Goal: Use online tool/utility: Utilize a website feature to perform a specific function

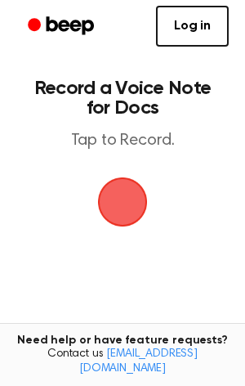
click at [116, 179] on span "button" at bounding box center [122, 201] width 77 height 77
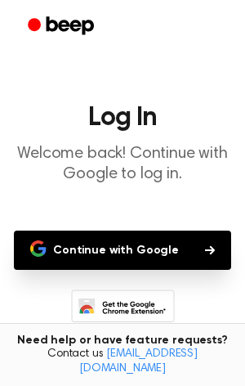
click at [116, 239] on button "Continue with Google" at bounding box center [122, 250] width 217 height 39
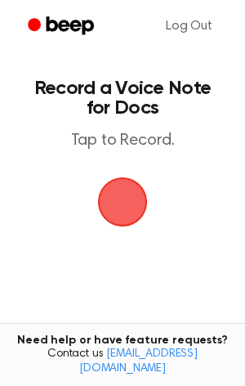
click at [138, 195] on span "button" at bounding box center [122, 202] width 89 height 89
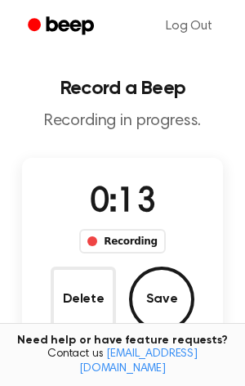
click at [180, 298] on button "Save" at bounding box center [161, 298] width 65 height 65
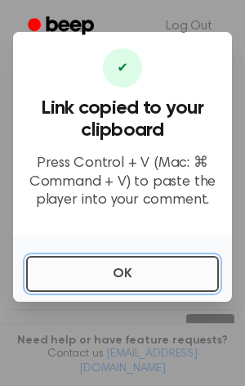
click at [121, 263] on button "OK" at bounding box center [122, 274] width 193 height 36
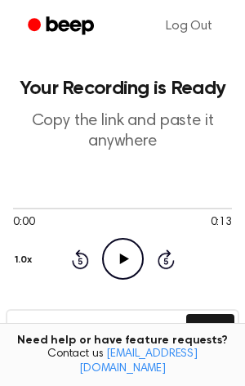
click at [133, 258] on icon "Play Audio" at bounding box center [123, 259] width 42 height 42
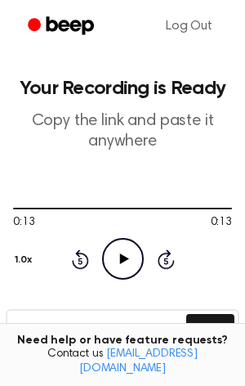
click at [133, 247] on icon "Play Audio" at bounding box center [123, 259] width 42 height 42
click at [196, 319] on button "Copy" at bounding box center [210, 329] width 48 height 30
click at [123, 252] on icon "Play Audio" at bounding box center [123, 259] width 42 height 42
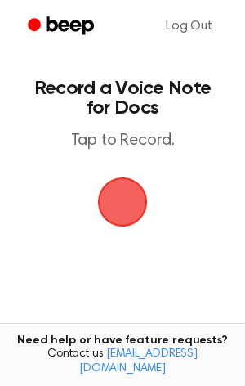
click at [132, 190] on span "button" at bounding box center [123, 202] width 46 height 46
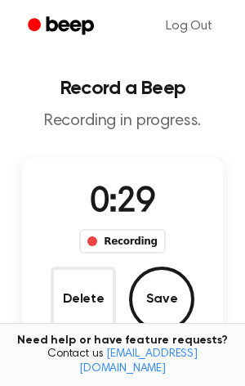
click at [157, 291] on button "Save" at bounding box center [161, 298] width 65 height 65
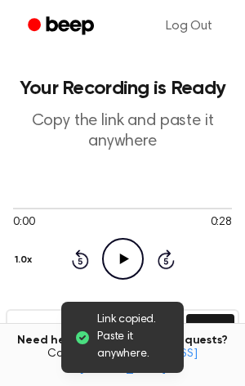
click at [129, 247] on icon "Play Audio" at bounding box center [123, 259] width 42 height 42
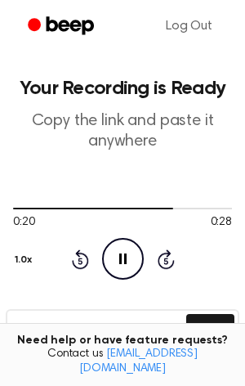
click at [80, 257] on icon at bounding box center [80, 260] width 4 height 7
click at [81, 257] on icon at bounding box center [80, 260] width 4 height 7
click at [79, 258] on icon "Rewind 5 seconds" at bounding box center [80, 258] width 18 height 21
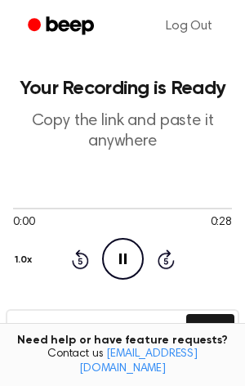
click at [79, 258] on icon "Rewind 5 seconds" at bounding box center [80, 258] width 18 height 21
click at [80, 256] on icon at bounding box center [80, 259] width 17 height 20
click at [78, 258] on icon at bounding box center [80, 260] width 4 height 7
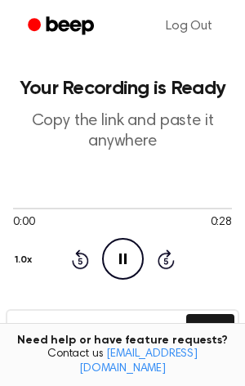
click at [78, 258] on icon at bounding box center [80, 260] width 4 height 7
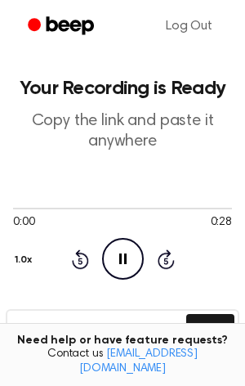
click at [78, 258] on icon at bounding box center [80, 260] width 4 height 7
click at [119, 253] on icon at bounding box center [122, 258] width 7 height 11
click at [119, 253] on icon at bounding box center [123, 258] width 9 height 11
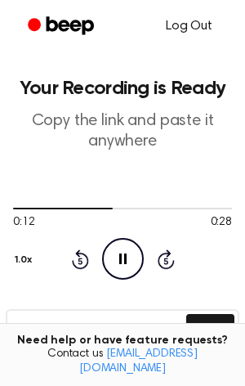
click at [191, 35] on link "Log Out" at bounding box center [189, 26] width 79 height 39
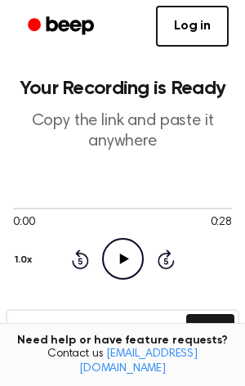
click at [114, 252] on icon "Play Audio" at bounding box center [123, 259] width 42 height 42
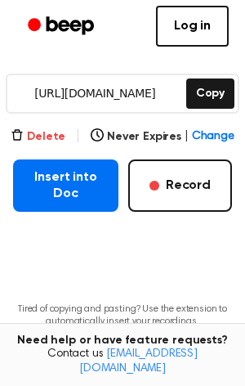
click at [42, 136] on button "Delete" at bounding box center [38, 136] width 55 height 17
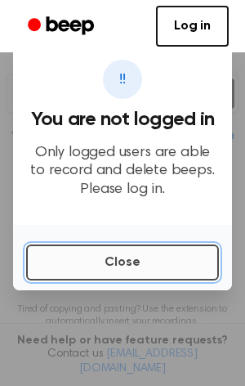
click at [150, 258] on button "Close" at bounding box center [122, 262] width 193 height 36
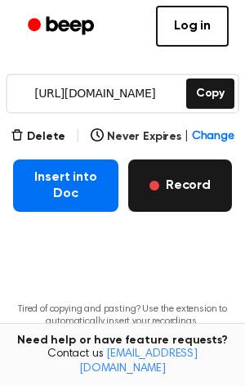
click at [159, 206] on button "Record" at bounding box center [180, 185] width 104 height 52
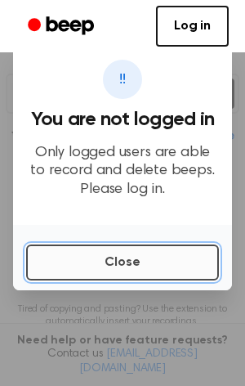
click at [147, 257] on button "Close" at bounding box center [122, 262] width 193 height 36
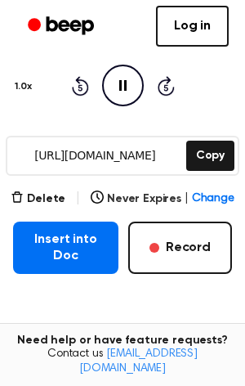
scroll to position [172, 0]
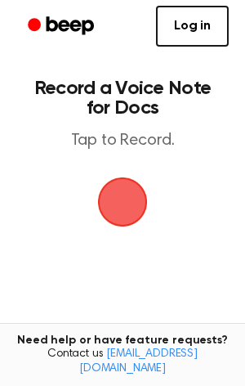
click at [111, 191] on span "button" at bounding box center [123, 202] width 46 height 46
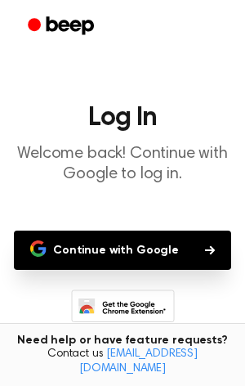
click at [167, 252] on button "Continue with Google" at bounding box center [122, 250] width 217 height 39
click at [173, 231] on button "Continue with Google" at bounding box center [122, 250] width 217 height 39
click at [55, 248] on button "Continue with Google" at bounding box center [122, 250] width 217 height 39
click at [55, 249] on button "Continue with Google" at bounding box center [122, 250] width 217 height 39
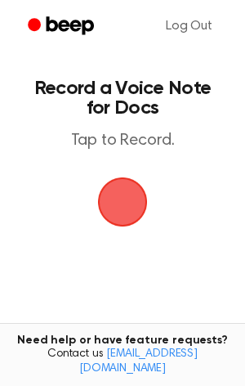
click at [141, 185] on span "button" at bounding box center [123, 202] width 50 height 50
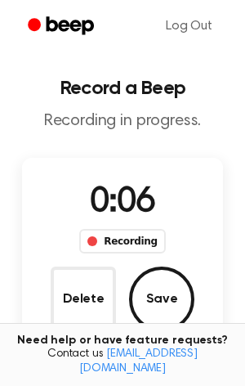
drag, startPoint x: 22, startPoint y: 219, endPoint x: 20, endPoint y: 202, distance: 17.3
click at [20, 213] on main "Record a Beep Recording in progress. 0:06 Recording Delete Save Tired of copyin…" at bounding box center [122, 285] width 245 height 571
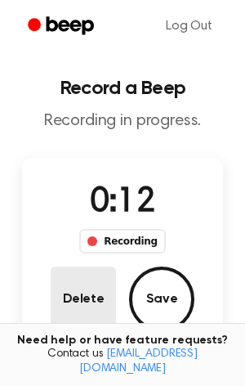
click at [87, 296] on button "Delete" at bounding box center [83, 298] width 65 height 65
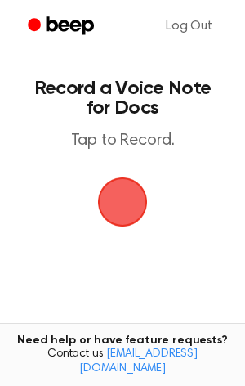
drag, startPoint x: 114, startPoint y: 215, endPoint x: 112, endPoint y: 187, distance: 27.8
click at [112, 192] on span "button" at bounding box center [123, 202] width 50 height 50
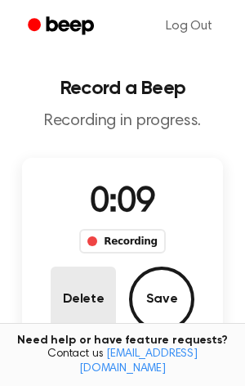
click at [92, 319] on button "Delete" at bounding box center [83, 298] width 65 height 65
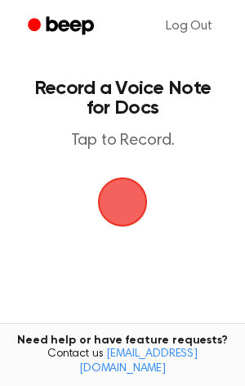
click at [133, 190] on span "button" at bounding box center [123, 202] width 50 height 50
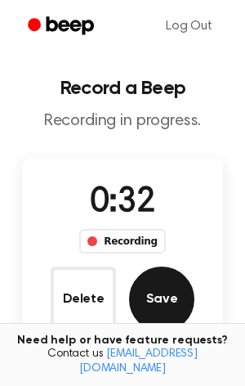
click at [178, 280] on button "Save" at bounding box center [161, 298] width 65 height 65
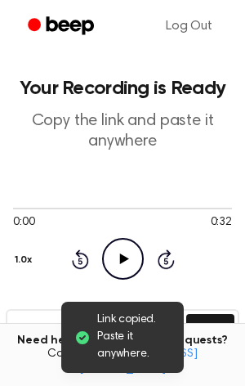
click at [121, 248] on icon "Play Audio" at bounding box center [123, 259] width 42 height 42
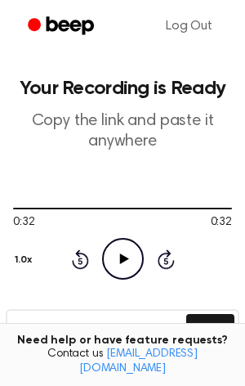
click at [120, 266] on icon "Play Audio" at bounding box center [123, 259] width 42 height 42
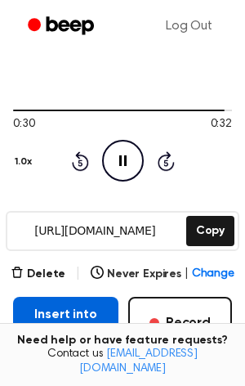
scroll to position [204, 0]
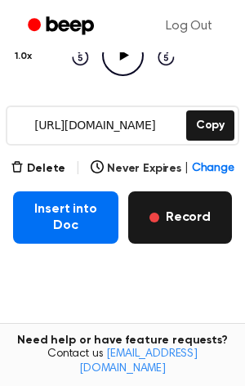
drag, startPoint x: 184, startPoint y: 221, endPoint x: 172, endPoint y: 226, distance: 12.5
click at [182, 220] on button "Record" at bounding box center [180, 217] width 104 height 52
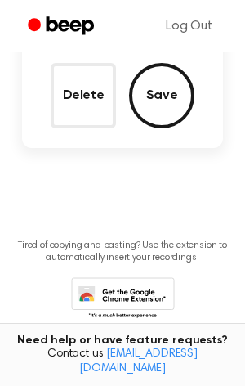
scroll to position [108, 0]
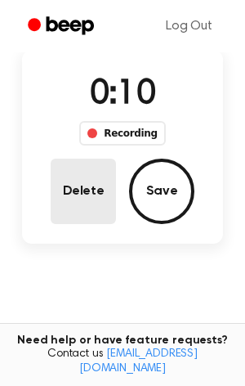
click at [73, 196] on button "Delete" at bounding box center [83, 191] width 65 height 65
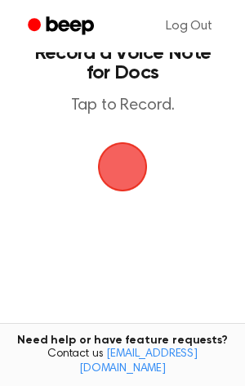
click at [123, 177] on span "button" at bounding box center [123, 167] width 50 height 50
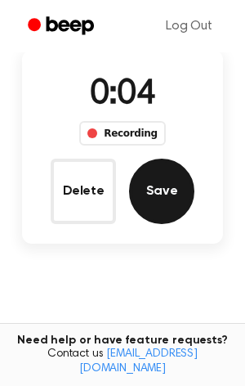
click at [162, 193] on button "Save" at bounding box center [161, 191] width 65 height 65
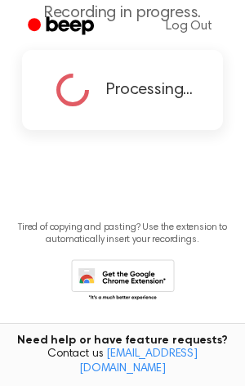
scroll to position [0, 0]
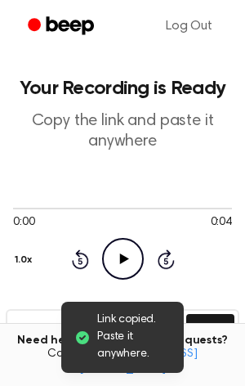
click at [122, 260] on icon at bounding box center [123, 258] width 9 height 11
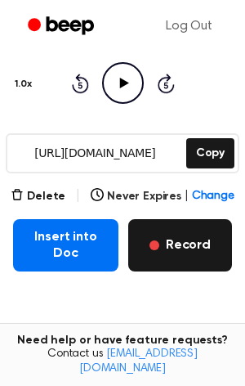
scroll to position [275, 0]
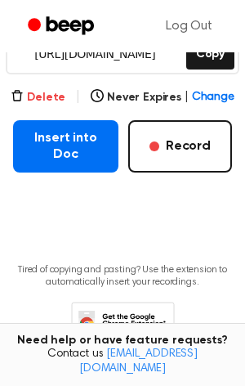
click at [52, 97] on button "Delete" at bounding box center [38, 97] width 55 height 17
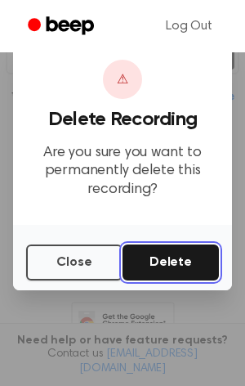
click at [203, 262] on button "Delete" at bounding box center [171, 262] width 96 height 36
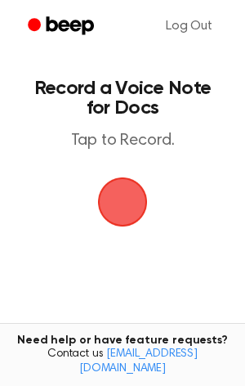
click at [125, 188] on span "button" at bounding box center [123, 202] width 46 height 46
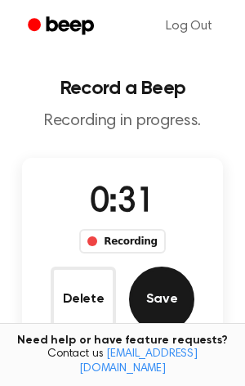
click at [165, 302] on button "Save" at bounding box center [161, 298] width 65 height 65
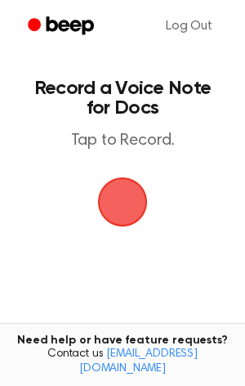
click at [130, 203] on span "button" at bounding box center [123, 202] width 46 height 46
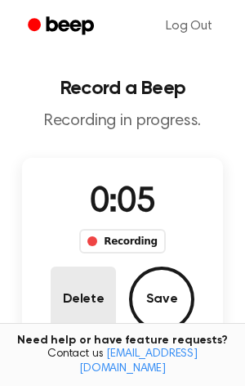
click at [101, 303] on button "Delete" at bounding box center [83, 298] width 65 height 65
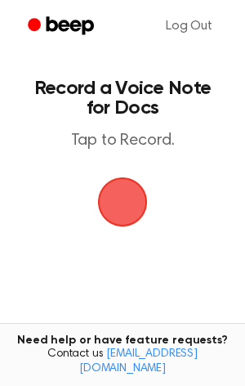
click at [123, 201] on span "button" at bounding box center [123, 202] width 50 height 50
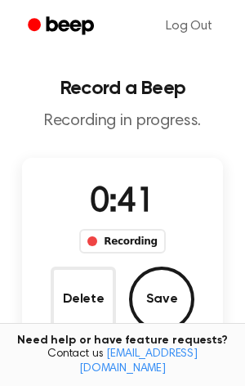
drag, startPoint x: 159, startPoint y: 307, endPoint x: 182, endPoint y: 338, distance: 38.6
click at [185, 338] on main "Record a Beep Recording in progress. 0:41 Recording Delete Save Tired of copyin…" at bounding box center [122, 285] width 245 height 571
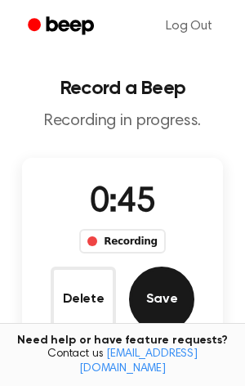
click at [158, 283] on button "Save" at bounding box center [161, 298] width 65 height 65
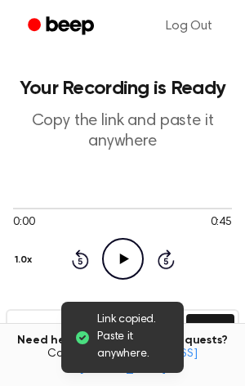
click at [121, 240] on icon "Play Audio" at bounding box center [123, 259] width 42 height 42
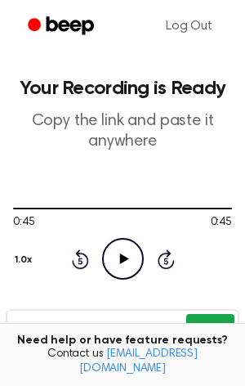
click at [203, 314] on button "Copy" at bounding box center [210, 329] width 48 height 30
